Goal: Task Accomplishment & Management: Use online tool/utility

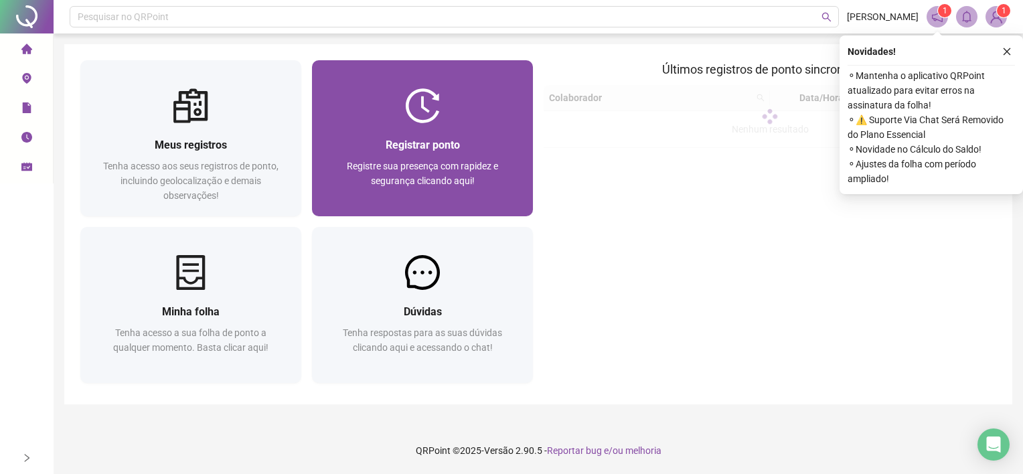
click at [353, 147] on div "Registrar ponto" at bounding box center [422, 145] width 189 height 17
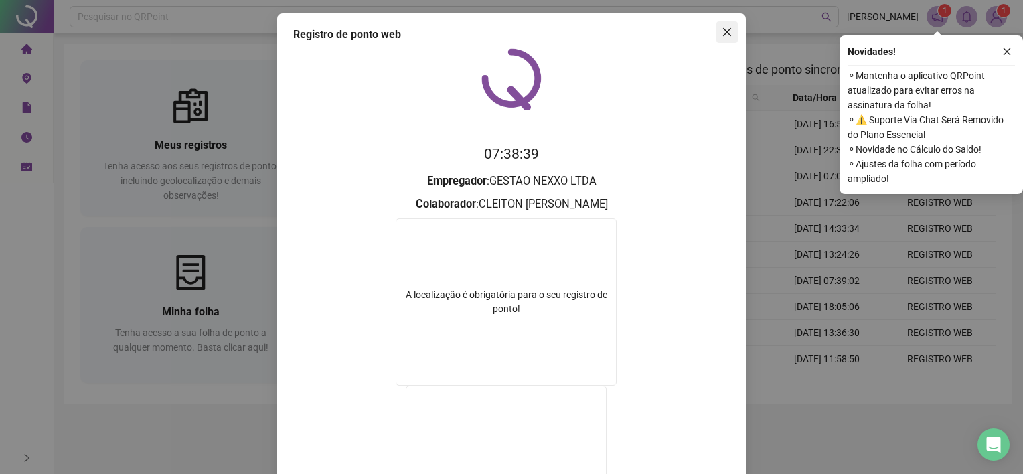
click at [723, 29] on icon "close" at bounding box center [727, 32] width 11 height 11
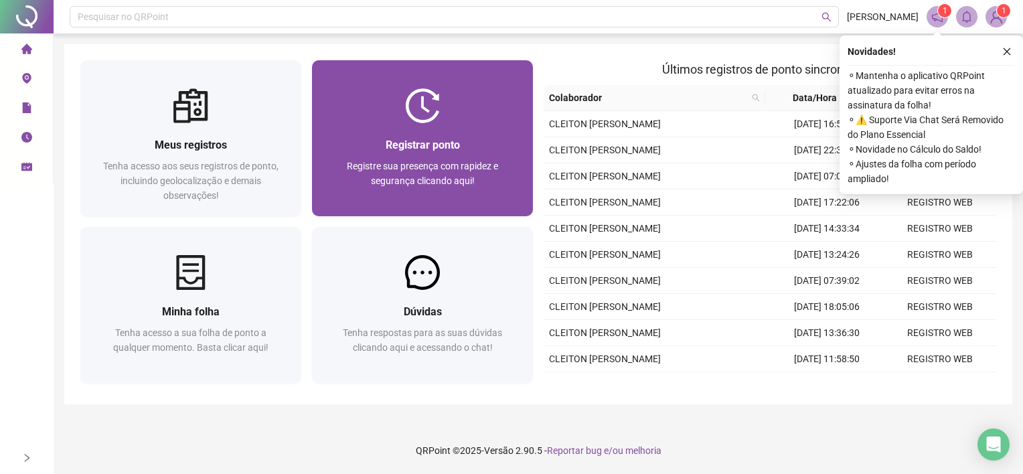
click at [498, 129] on div "Registrar ponto Registre sua presença com rapidez e segurança clicando aqui!" at bounding box center [422, 169] width 221 height 93
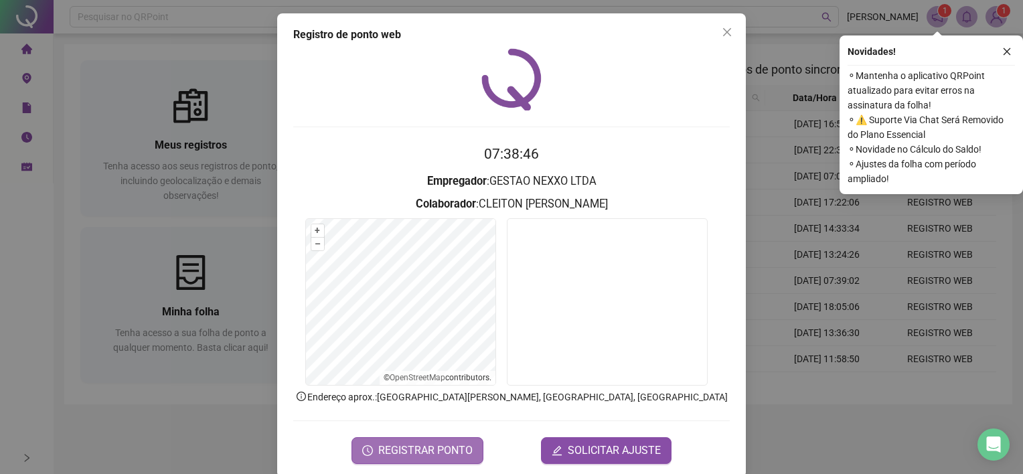
click at [413, 438] on button "REGISTRAR PONTO" at bounding box center [417, 450] width 132 height 27
